Goal: Find specific page/section: Find specific page/section

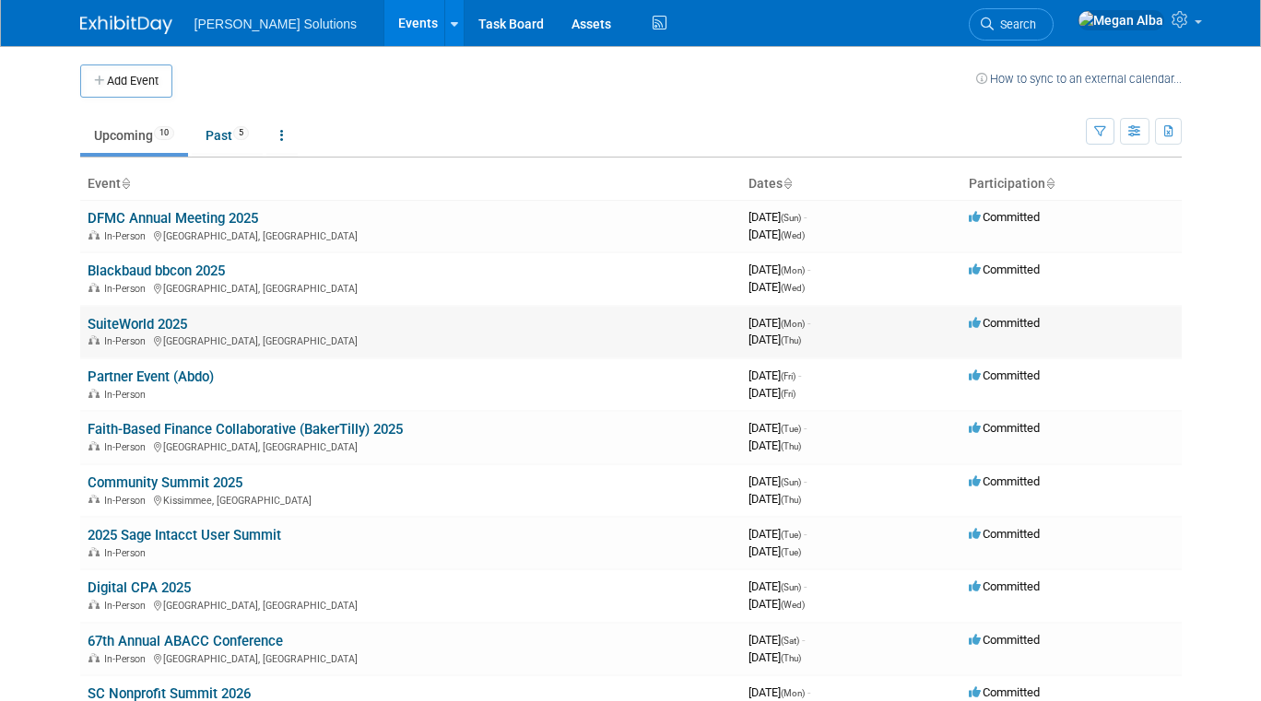
click at [146, 323] on link "SuiteWorld 2025" at bounding box center [138, 324] width 100 height 17
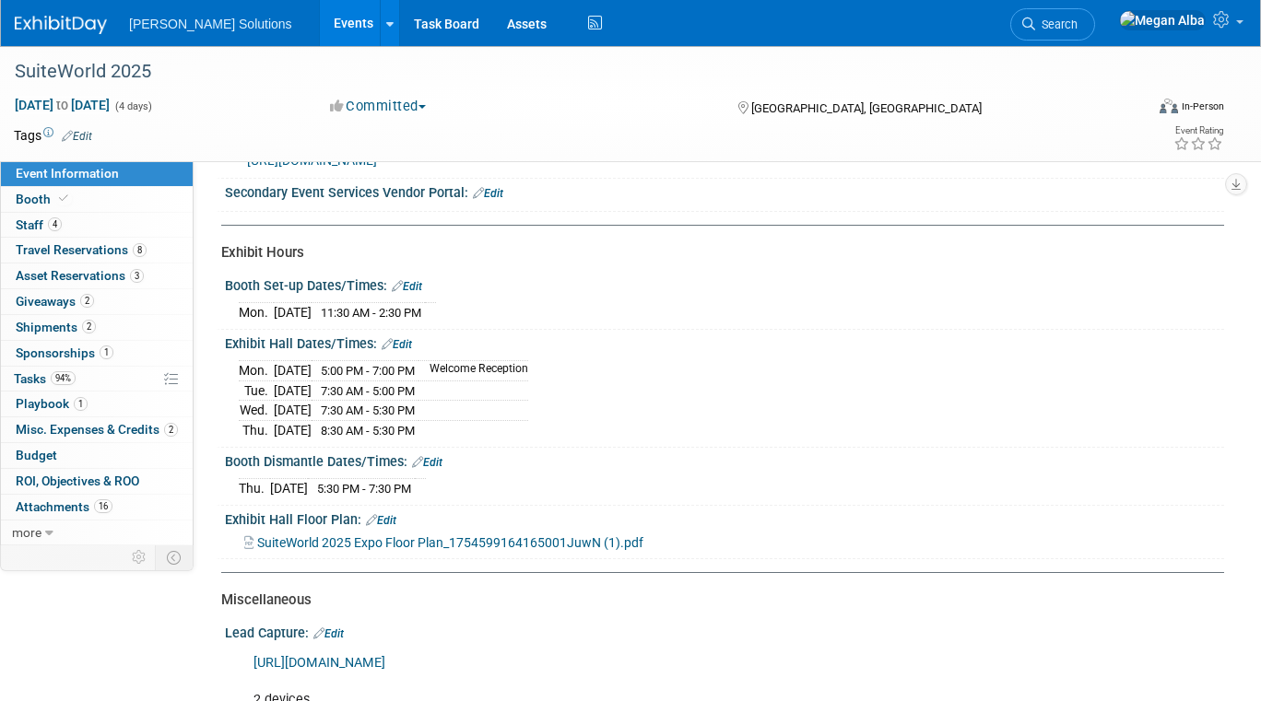
scroll to position [419, 0]
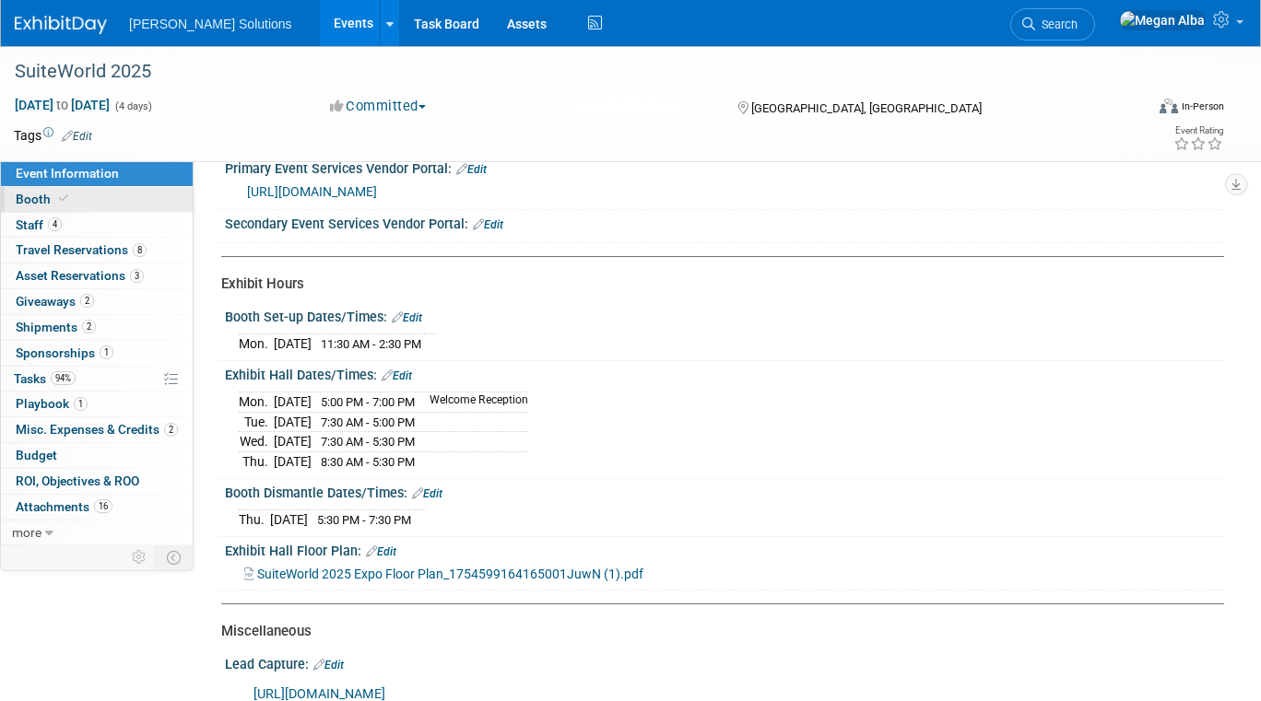
click at [29, 193] on span "Booth" at bounding box center [44, 199] width 56 height 15
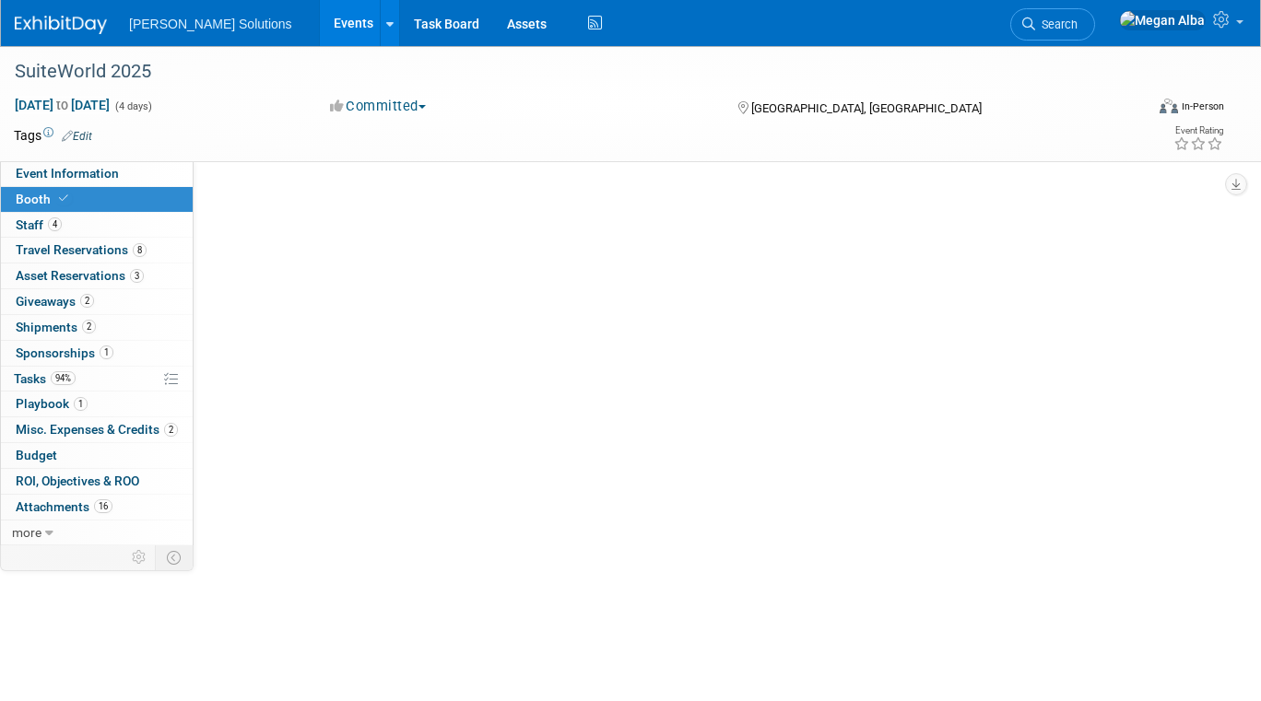
scroll to position [0, 0]
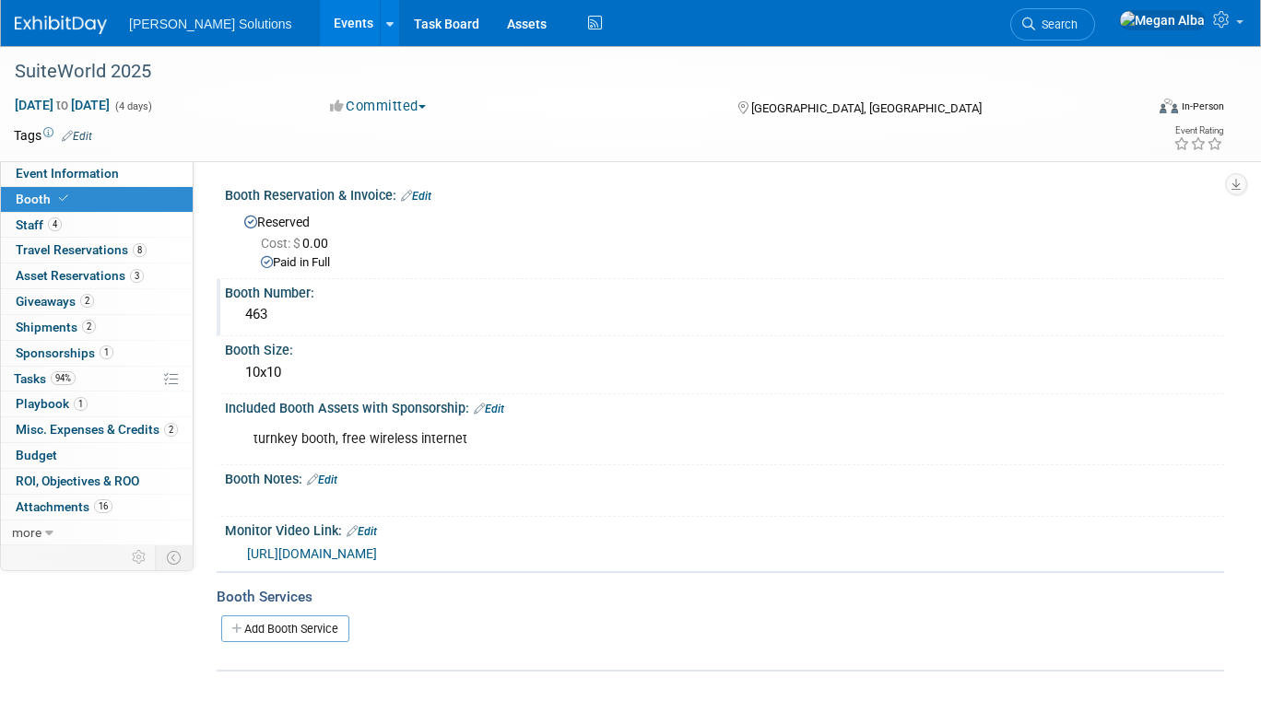
click at [254, 313] on div "463" at bounding box center [724, 314] width 971 height 29
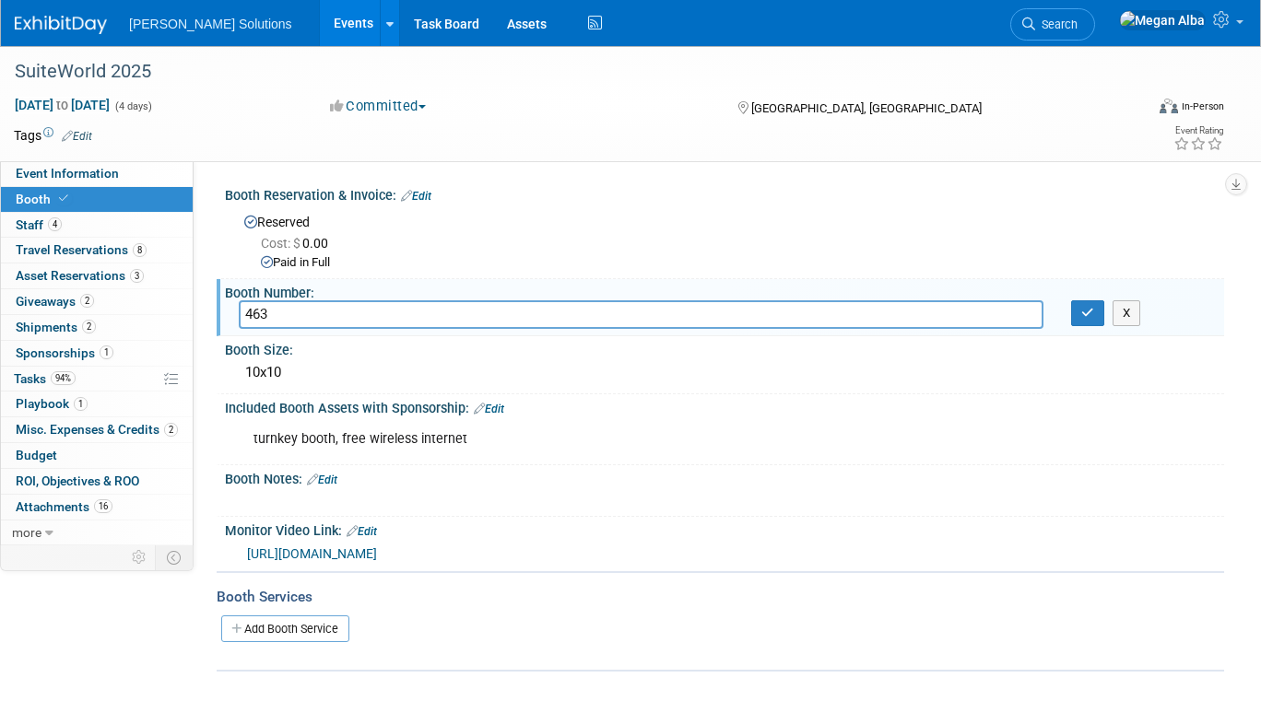
click at [254, 313] on input "463" at bounding box center [641, 314] width 805 height 29
click at [86, 171] on span "Event Information" at bounding box center [67, 173] width 103 height 15
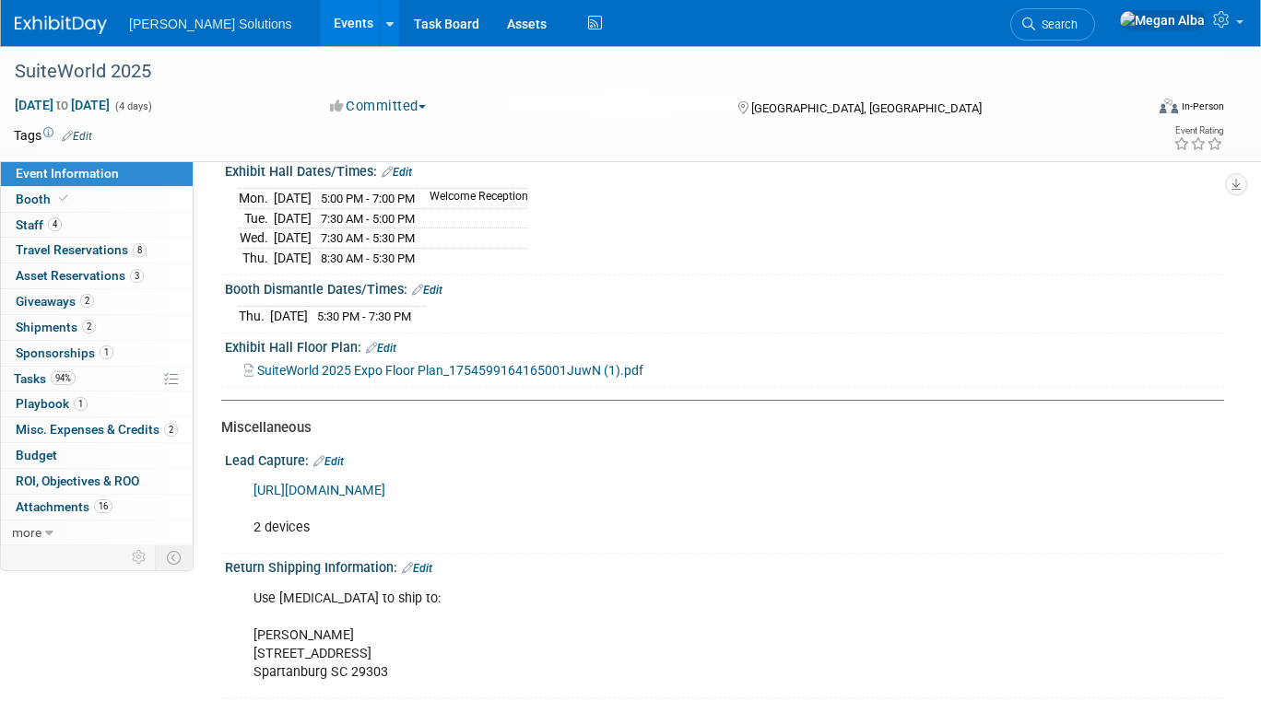
scroll to position [641, 0]
